Goal: Transaction & Acquisition: Purchase product/service

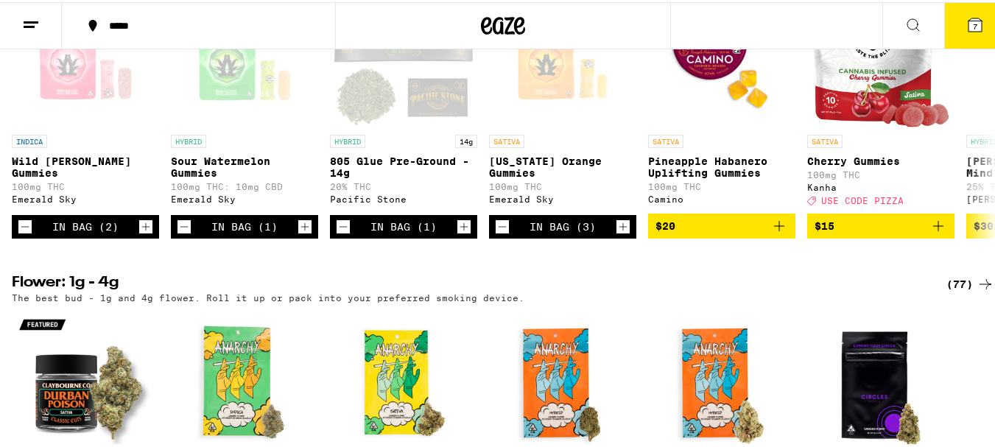
scroll to position [619, 0]
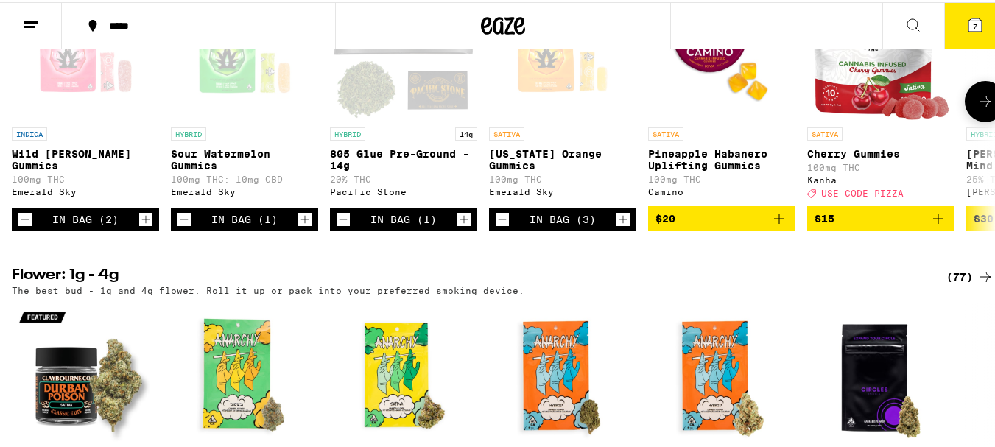
click at [27, 226] on icon "Decrement" at bounding box center [24, 217] width 13 height 18
click at [24, 226] on icon "Decrement" at bounding box center [24, 217] width 13 height 18
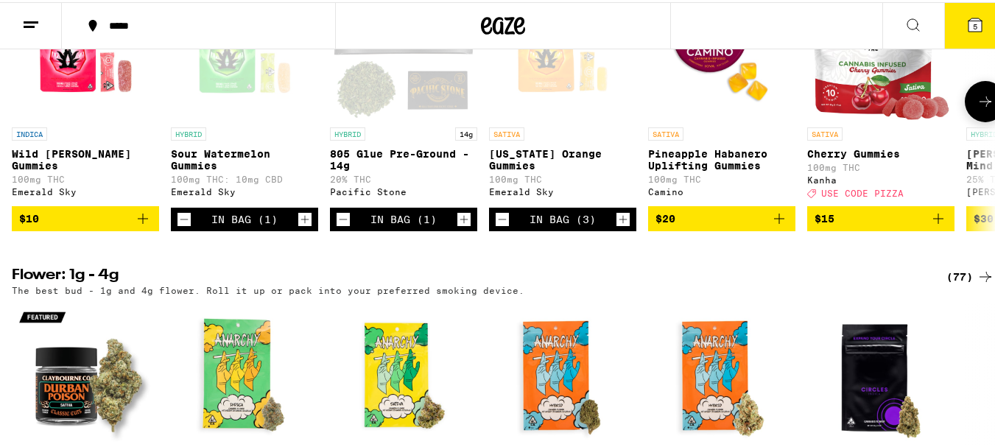
click at [187, 226] on icon "Decrement" at bounding box center [183, 217] width 13 height 18
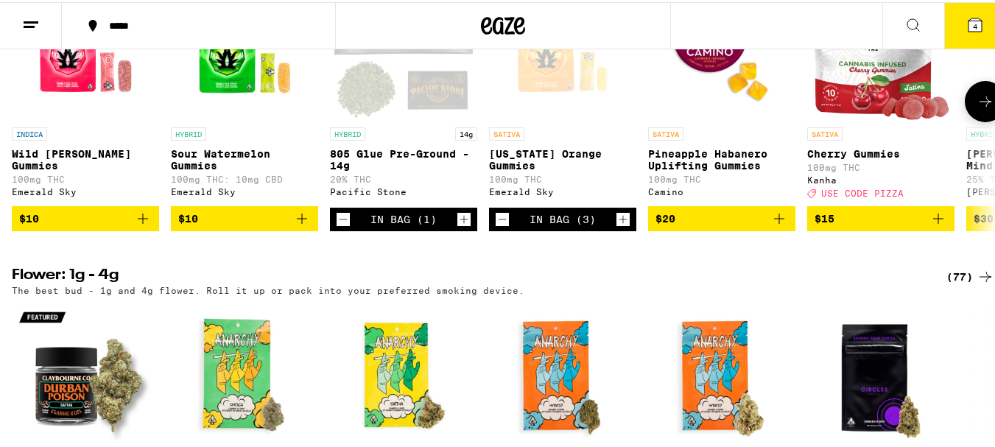
click at [344, 226] on icon "Decrement" at bounding box center [343, 217] width 13 height 18
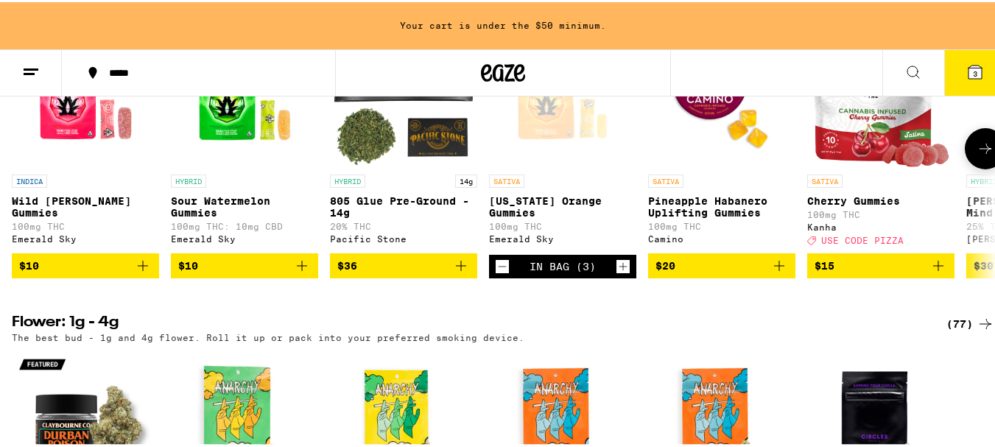
scroll to position [666, 0]
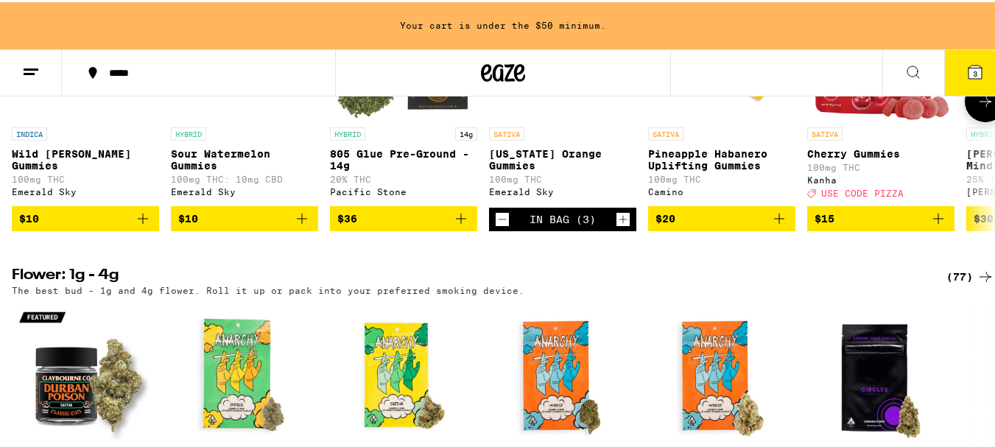
click at [500, 226] on icon "Decrement" at bounding box center [502, 217] width 13 height 18
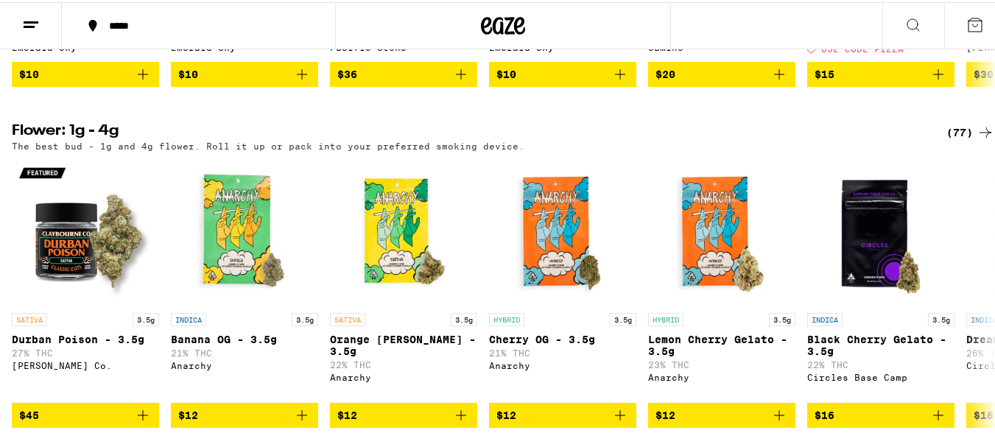
scroll to position [795, 0]
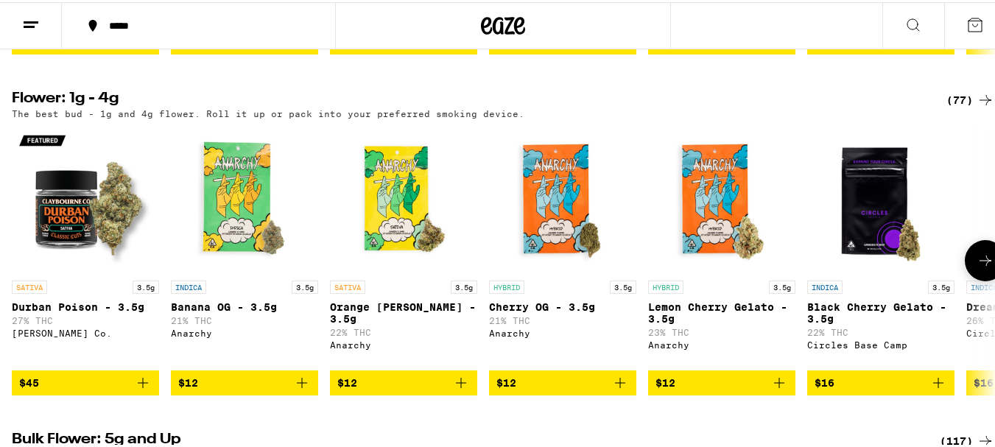
click at [976, 267] on icon at bounding box center [985, 259] width 18 height 18
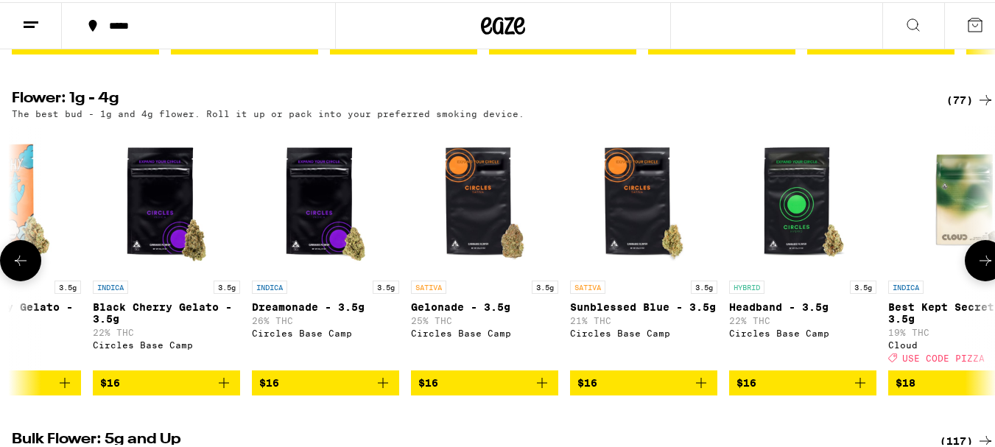
scroll to position [0, 811]
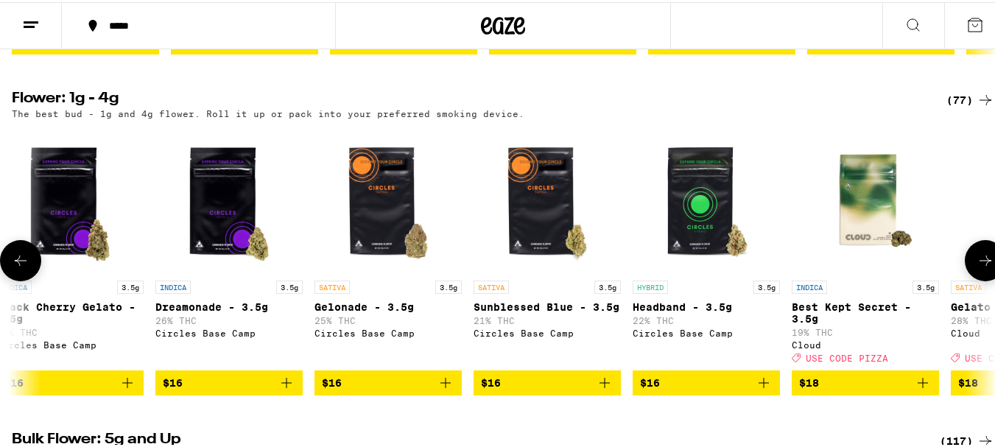
click at [976, 267] on icon at bounding box center [985, 259] width 18 height 18
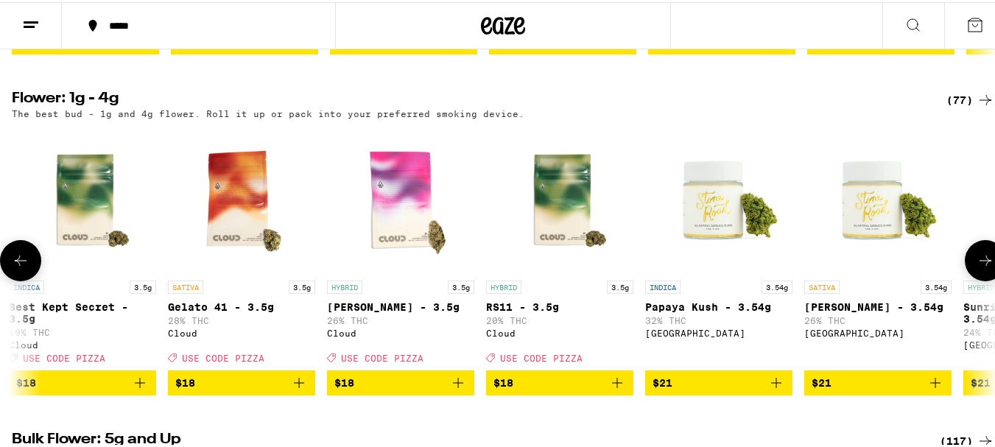
scroll to position [0, 1621]
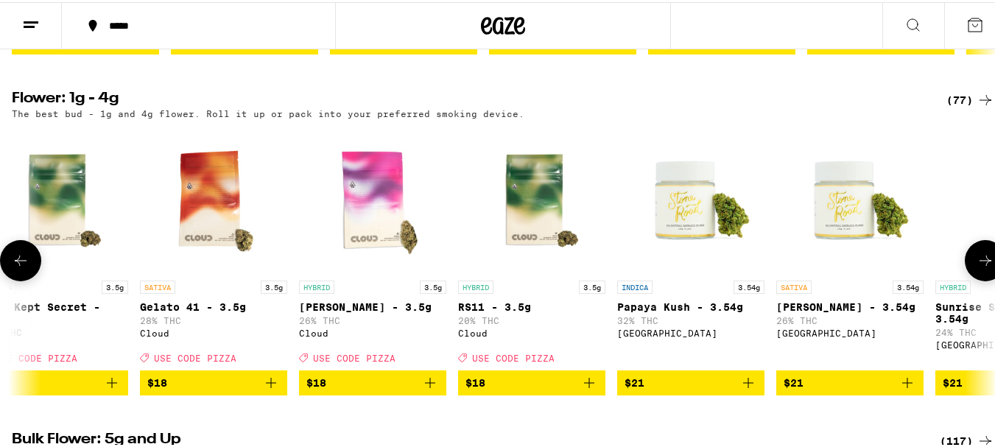
click at [976, 267] on icon at bounding box center [985, 259] width 18 height 18
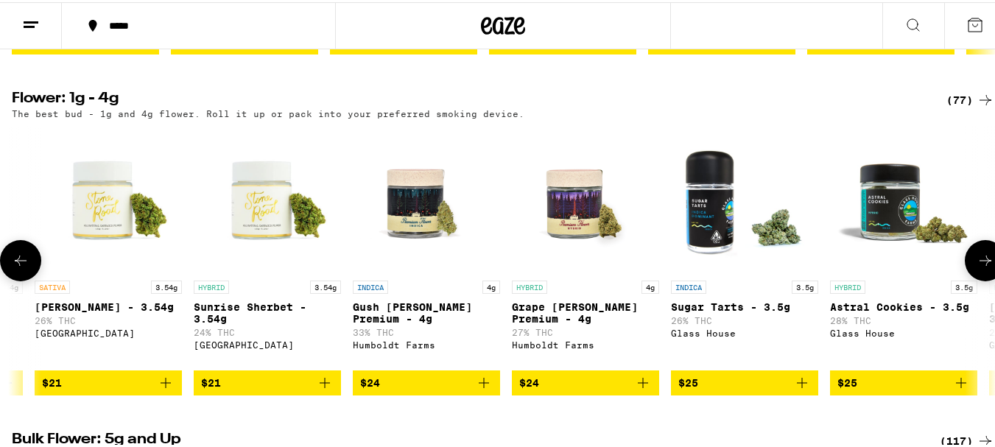
scroll to position [0, 2432]
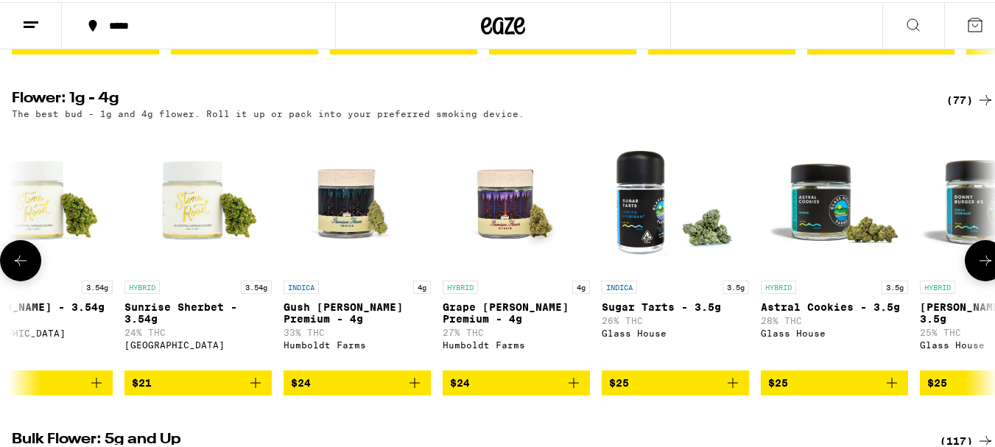
click at [976, 267] on icon at bounding box center [985, 259] width 18 height 18
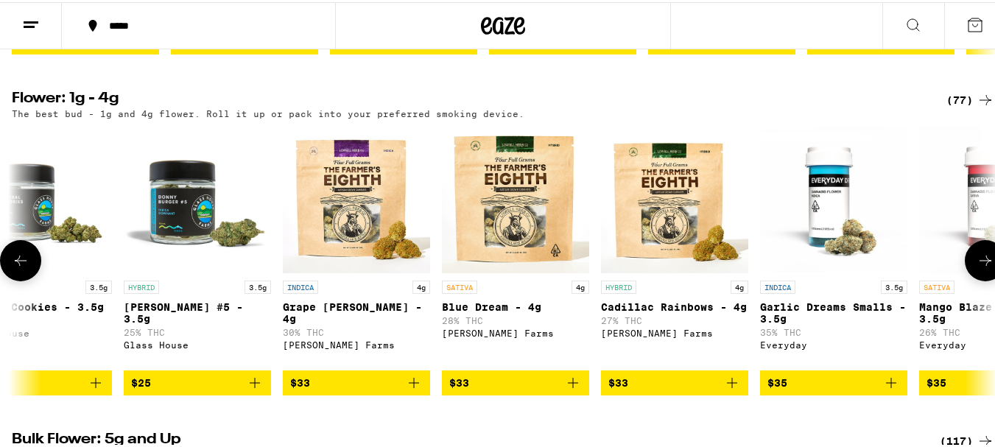
scroll to position [0, 3243]
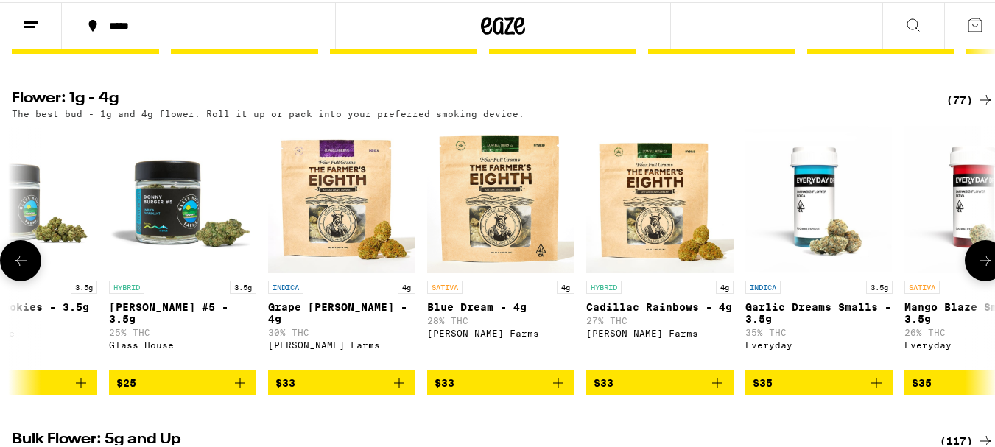
click at [976, 267] on icon at bounding box center [985, 259] width 18 height 18
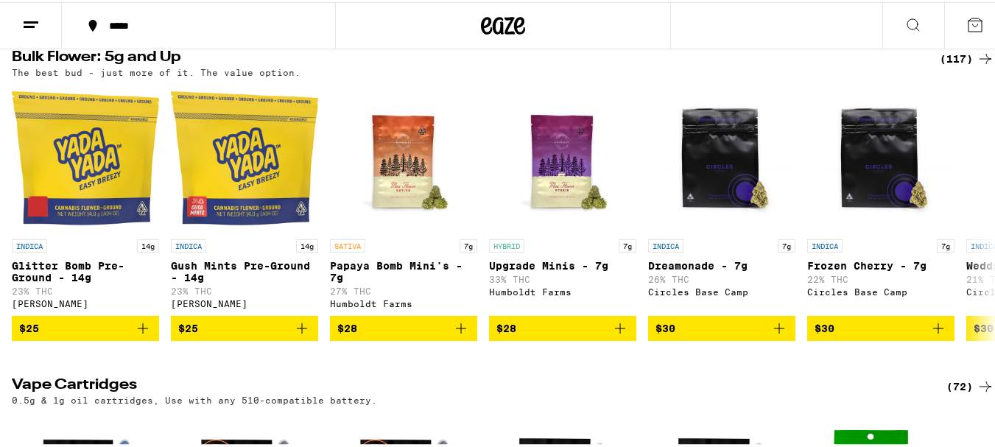
scroll to position [1178, 0]
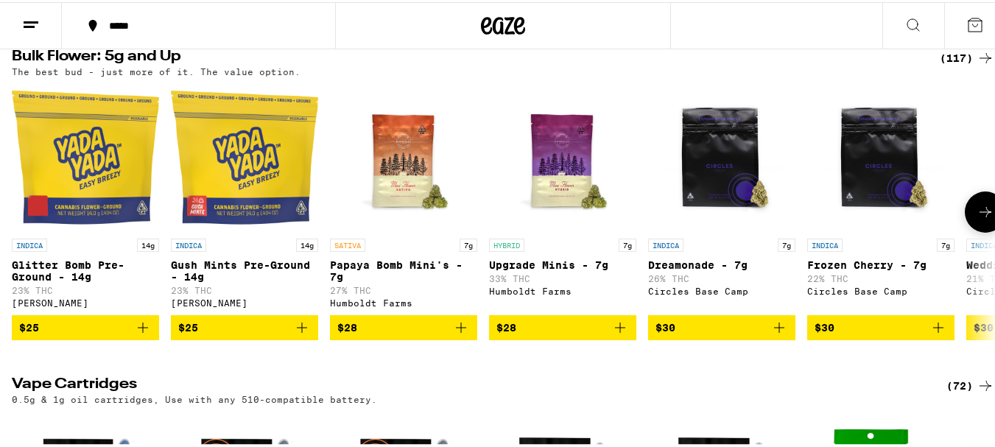
click at [978, 219] on icon at bounding box center [985, 210] width 18 height 18
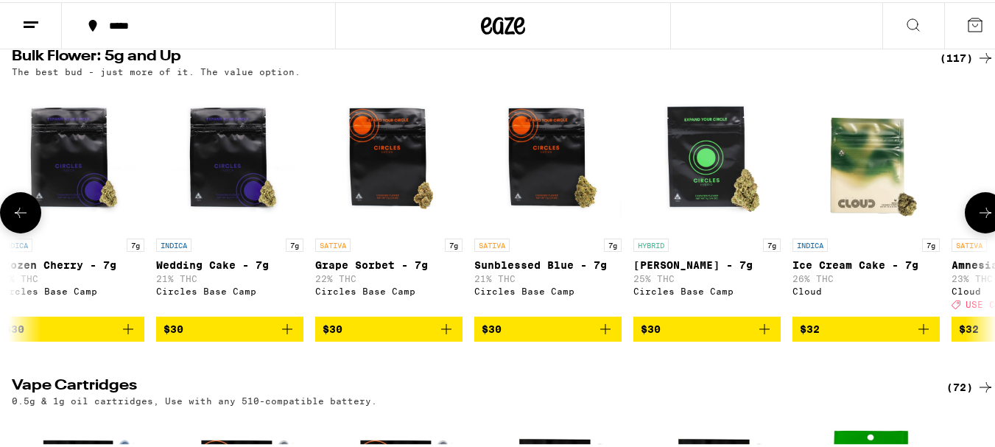
scroll to position [0, 811]
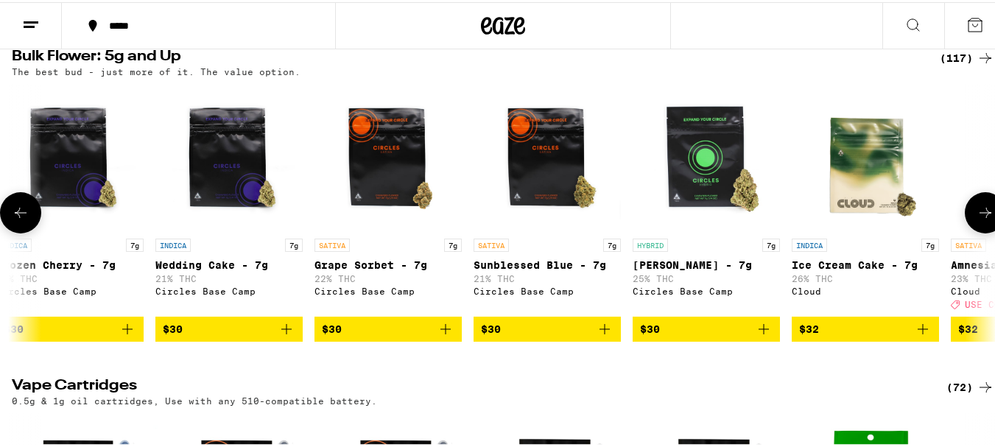
click at [978, 219] on icon at bounding box center [985, 211] width 18 height 18
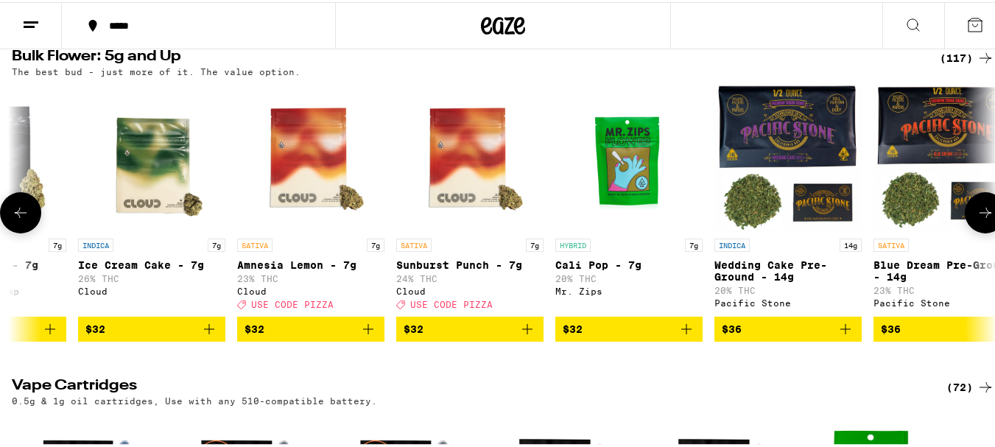
scroll to position [0, 1621]
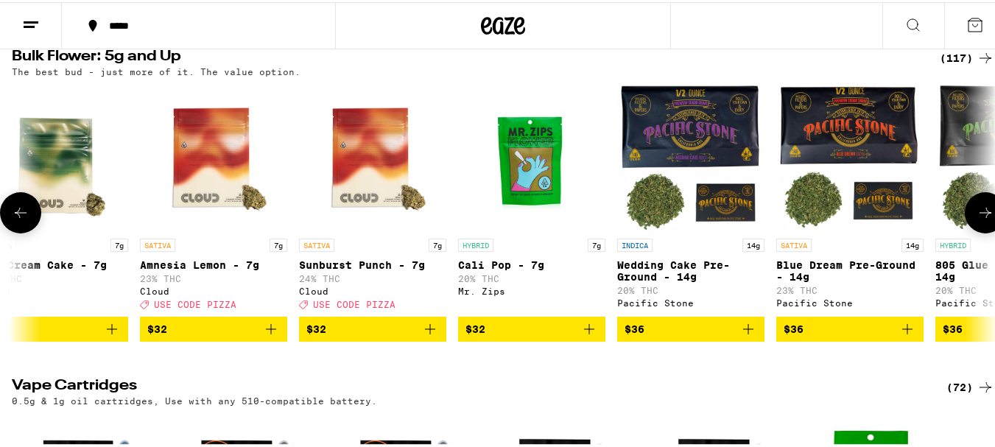
click at [978, 219] on icon at bounding box center [985, 211] width 18 height 18
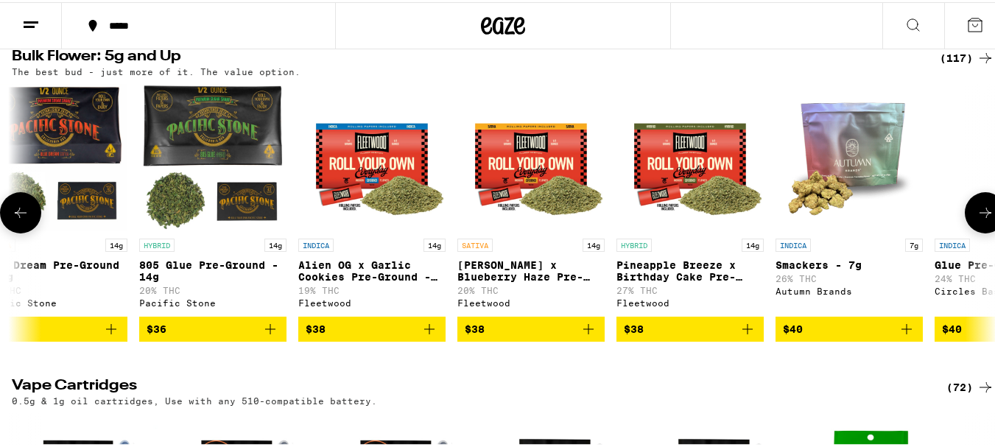
scroll to position [0, 2432]
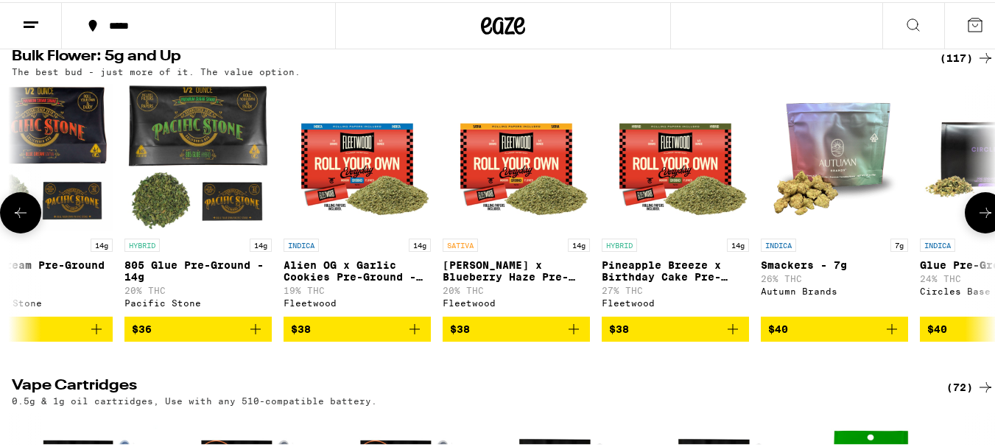
click at [25, 219] on icon at bounding box center [21, 211] width 18 height 18
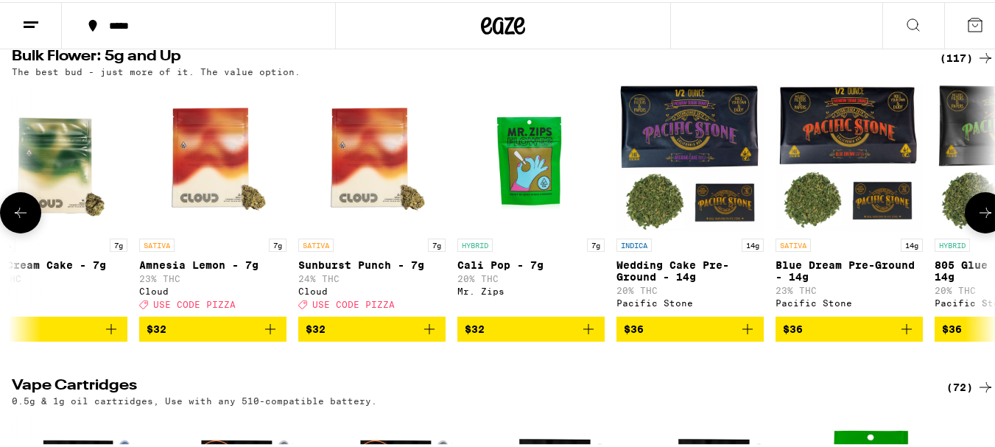
scroll to position [0, 1621]
